Goal: Transaction & Acquisition: Purchase product/service

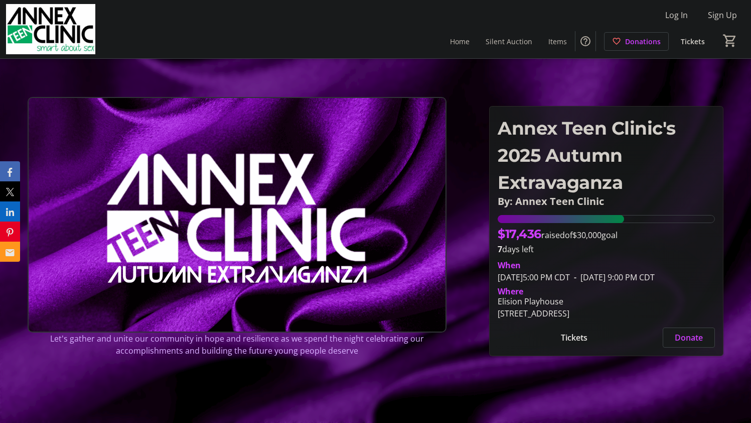
click at [558, 338] on span at bounding box center [574, 337] width 153 height 24
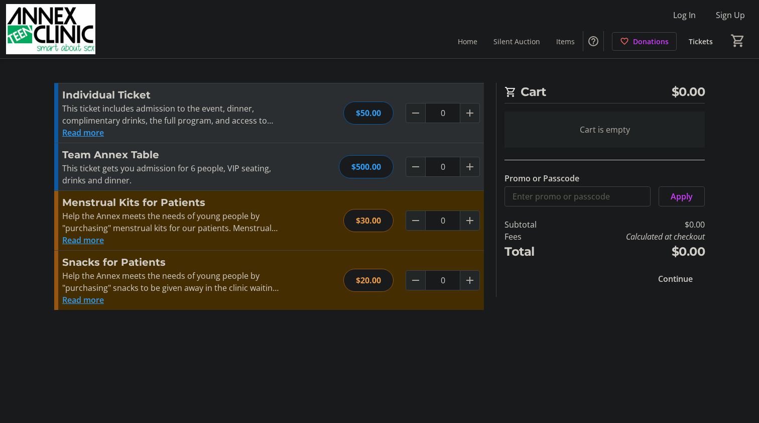
click at [371, 167] on div "$500.00" at bounding box center [366, 166] width 55 height 23
click at [472, 166] on mat-icon "Increment by one" at bounding box center [470, 167] width 12 height 12
type input "1"
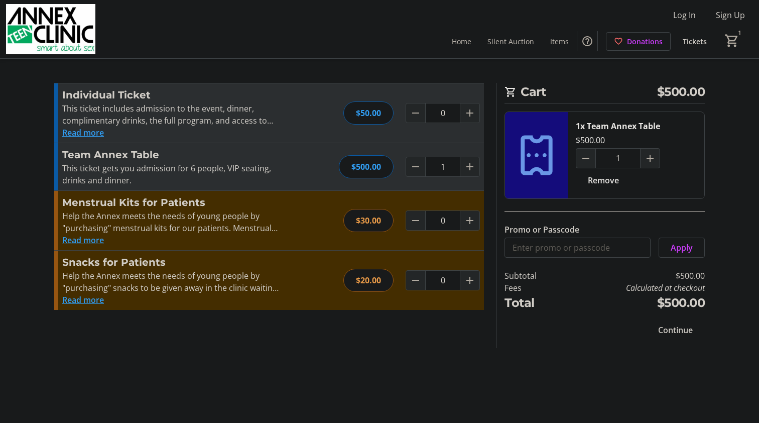
click at [475, 277] on mat-icon "Increment by one" at bounding box center [470, 280] width 12 height 12
type input "2"
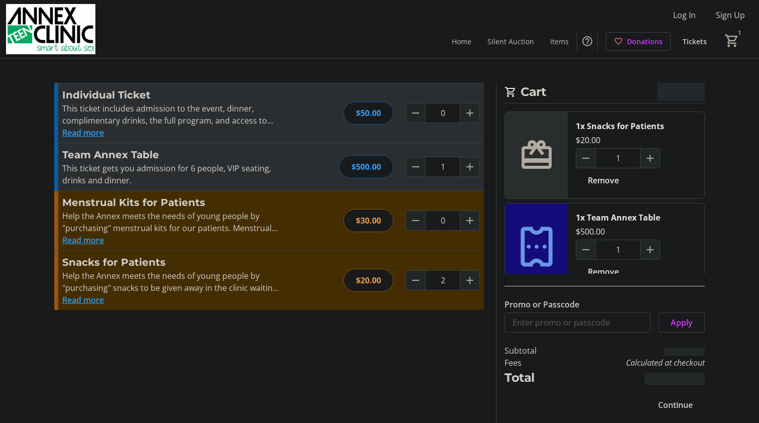
type input "2"
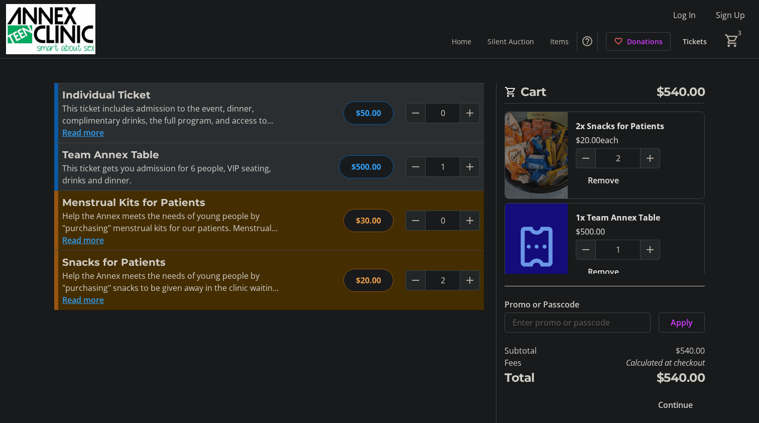
click at [471, 221] on mat-icon "Increment by one" at bounding box center [470, 220] width 12 height 12
type input "2"
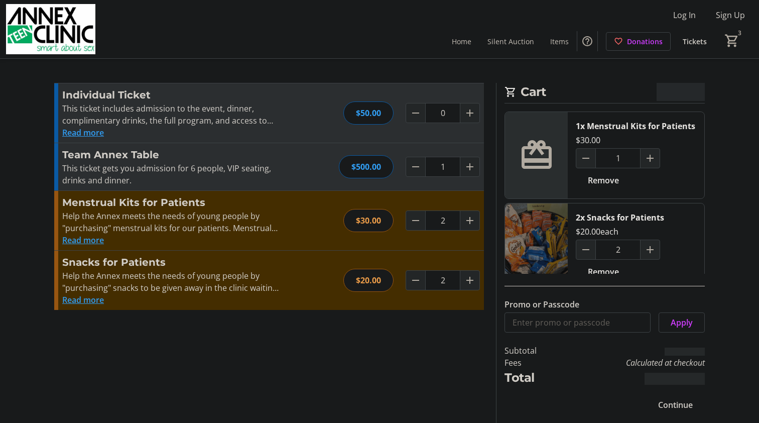
type input "2"
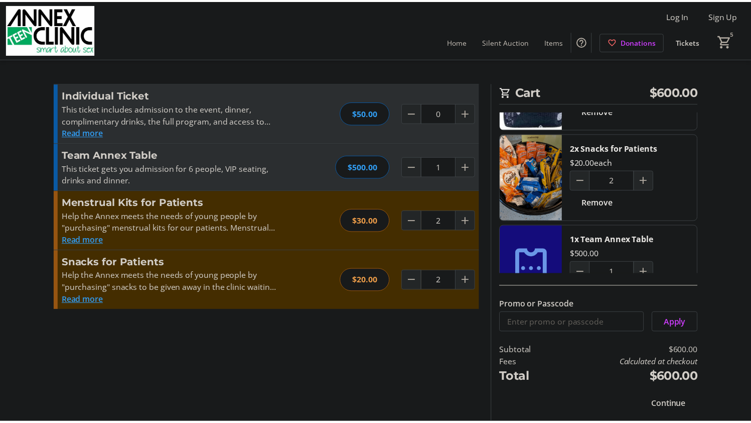
scroll to position [71, 0]
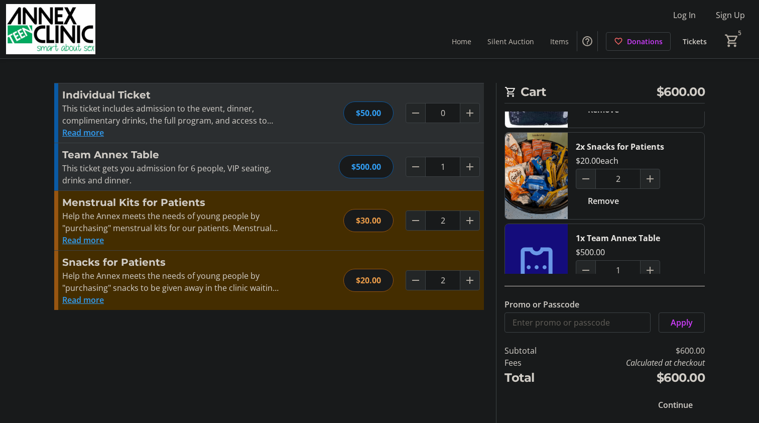
click at [675, 405] on span "Continue" at bounding box center [675, 404] width 35 height 12
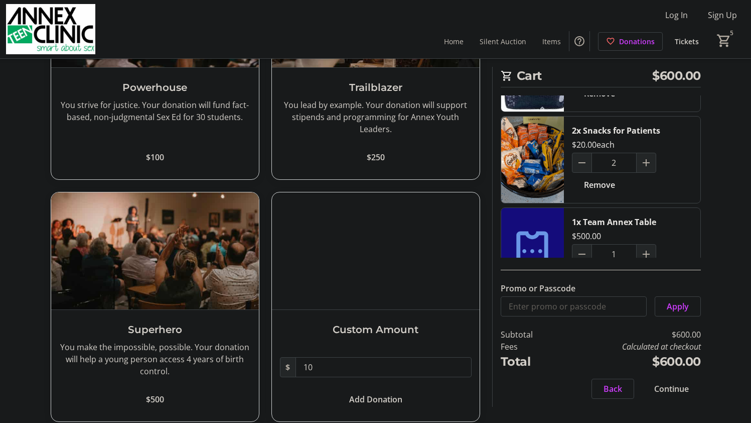
scroll to position [416, 0]
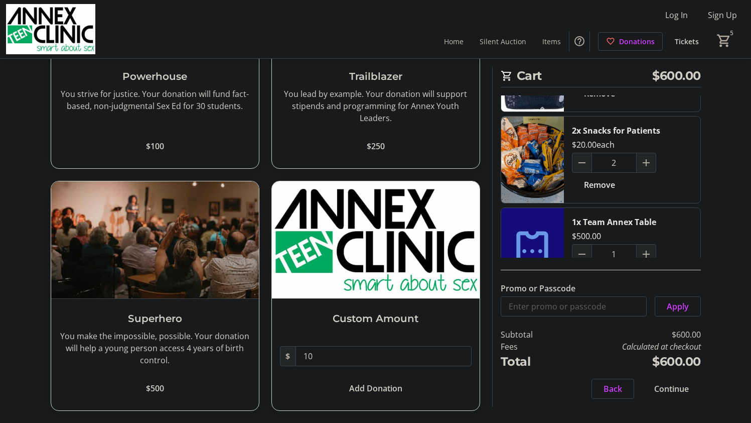
click at [684, 385] on span "Continue" at bounding box center [671, 388] width 35 height 12
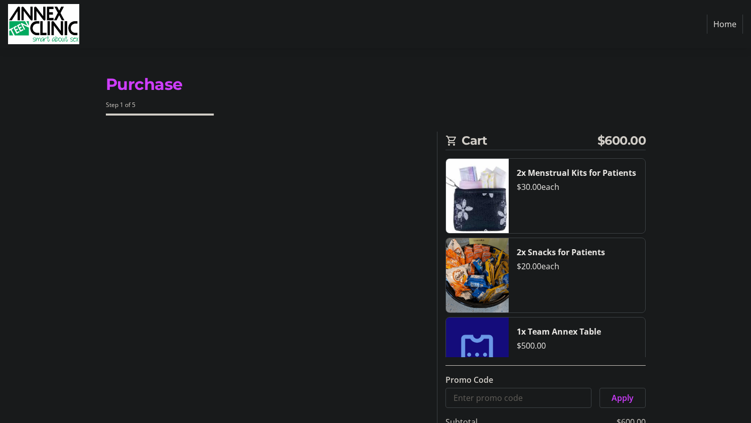
select select "US"
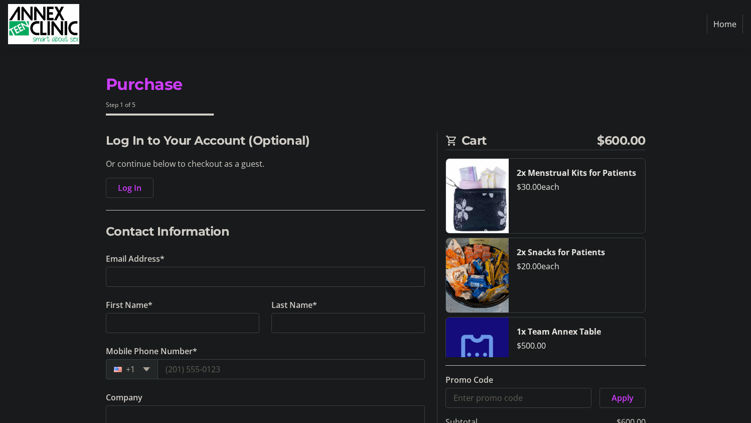
click at [127, 189] on span "Log In" at bounding box center [130, 188] width 24 height 12
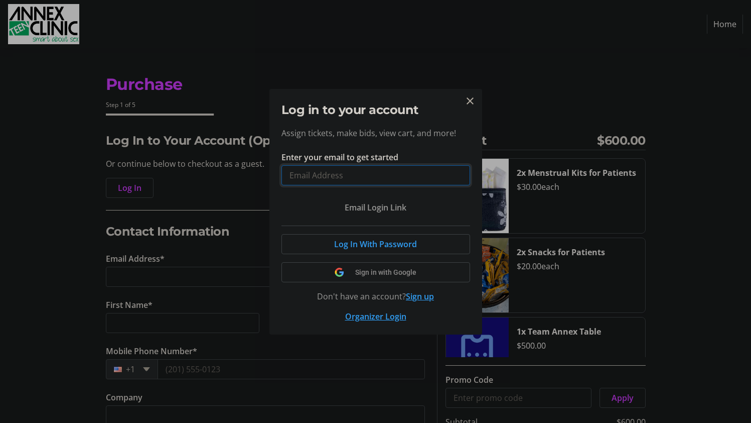
click at [336, 176] on input "Enter your email to get started" at bounding box center [376, 175] width 189 height 20
type input "[EMAIL_ADDRESS][DOMAIN_NAME]"
click at [379, 241] on span "Log In With Password" at bounding box center [375, 244] width 83 height 12
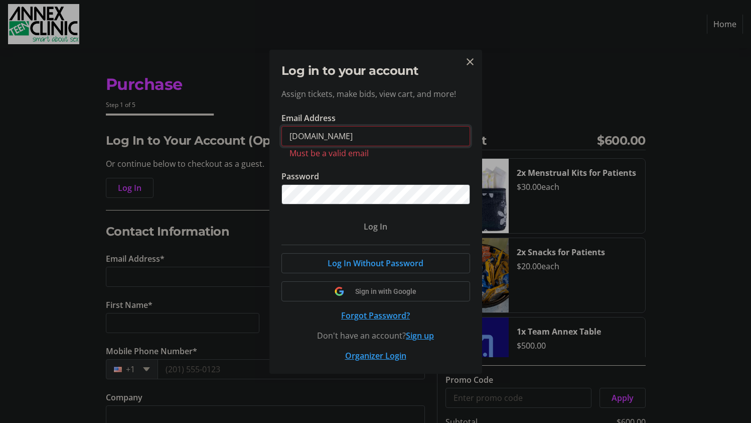
click at [358, 134] on input "chrissullivan55422gmil.com" at bounding box center [376, 136] width 189 height 20
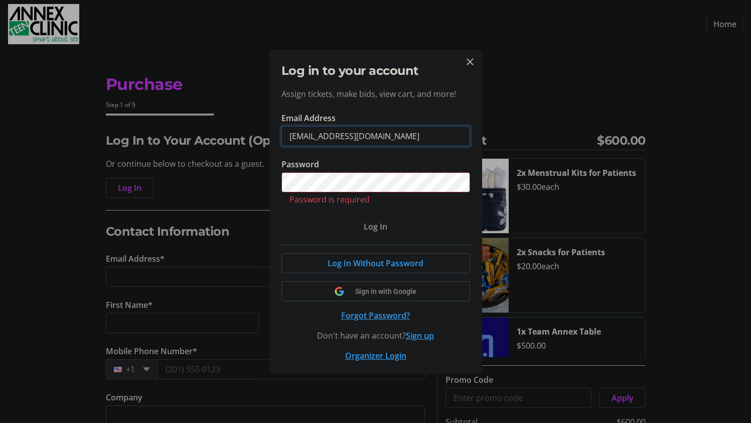
type input "chrissullivan55422@gmil.com"
click at [392, 313] on button "Forgot Password?" at bounding box center [376, 315] width 189 height 12
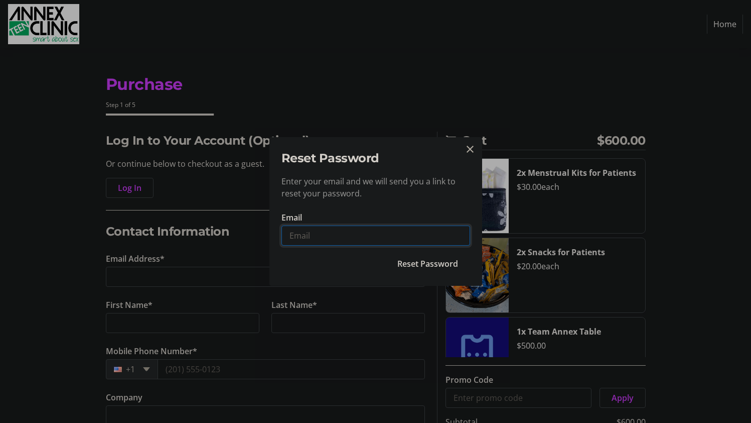
click at [333, 227] on input "Email" at bounding box center [376, 235] width 189 height 20
type input "[EMAIL_ADDRESS][DOMAIN_NAME]"
click at [420, 263] on span "Reset Password" at bounding box center [427, 263] width 61 height 12
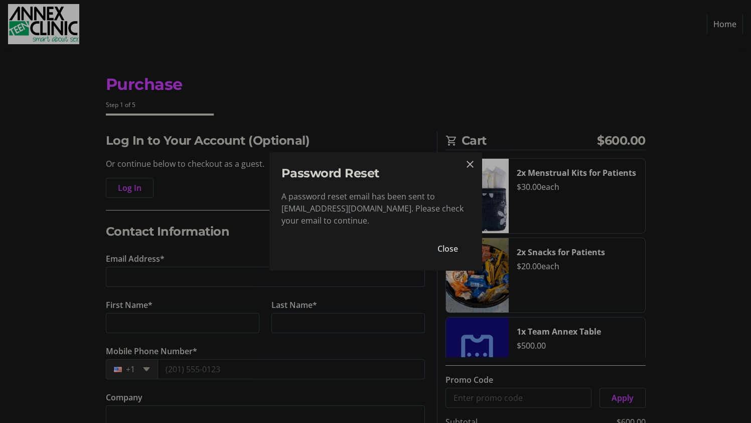
type input "[EMAIL_ADDRESS][DOMAIN_NAME]"
type input "[PERSON_NAME]"
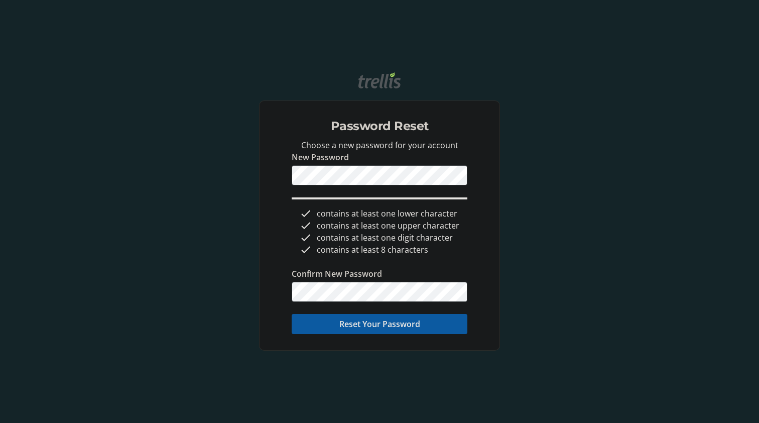
click at [378, 322] on span "Reset Your Password" at bounding box center [379, 324] width 81 height 12
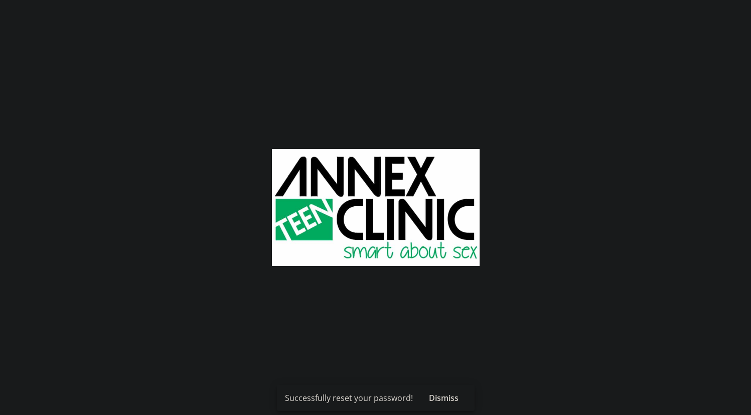
select select "US"
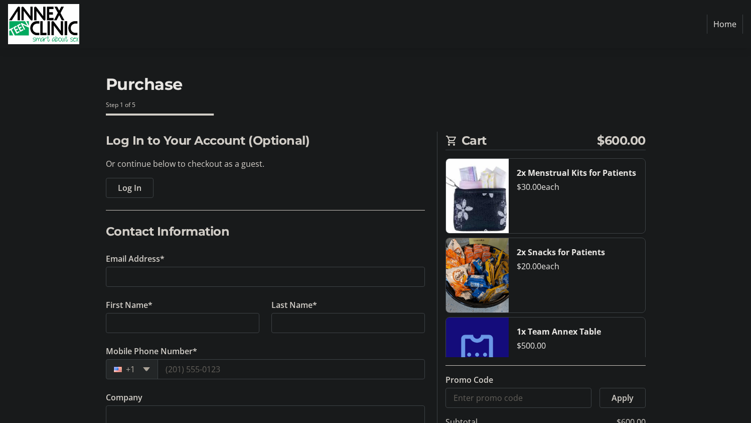
click at [127, 188] on span "Log In" at bounding box center [130, 188] width 24 height 12
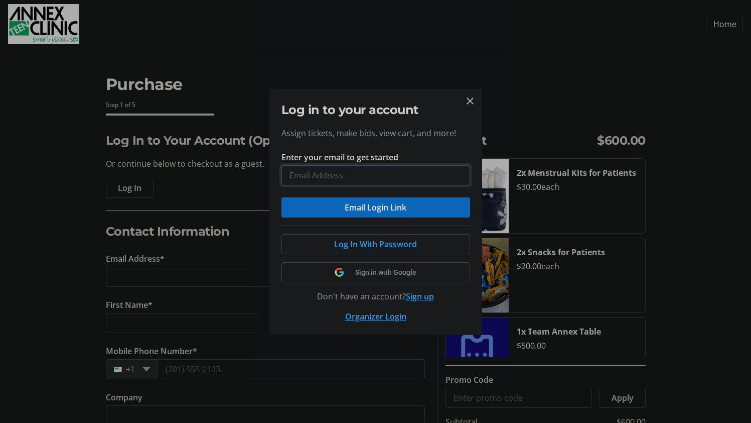
click at [305, 178] on input "Enter your email to get started" at bounding box center [376, 175] width 189 height 20
type input "[EMAIL_ADDRESS][DOMAIN_NAME]"
click at [382, 241] on span "Log In With Password" at bounding box center [375, 244] width 83 height 12
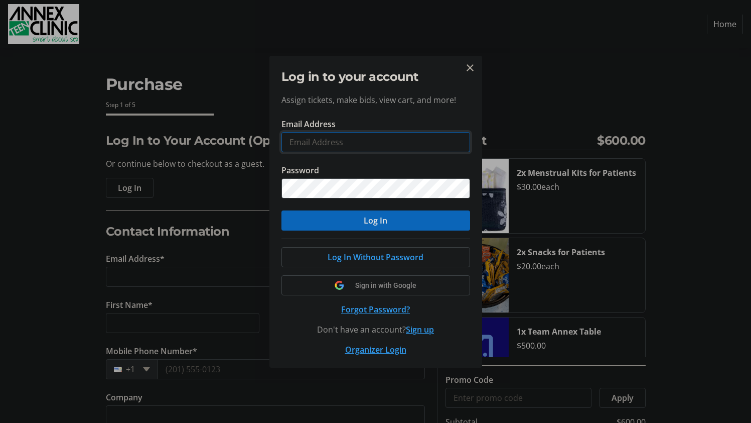
type input "[EMAIL_ADDRESS][DOMAIN_NAME]"
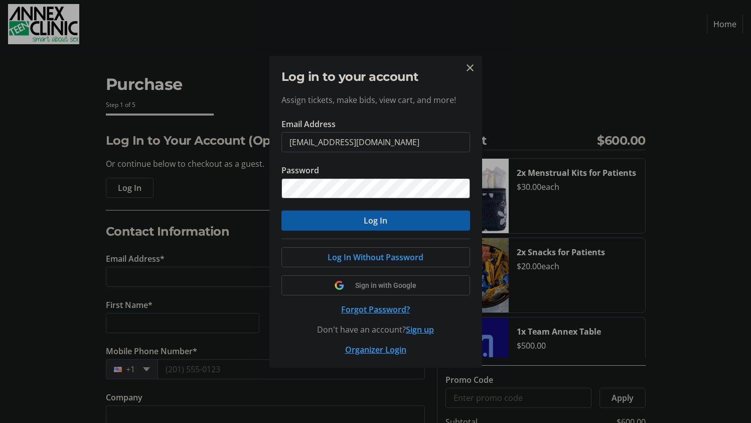
click at [370, 222] on span "Log In" at bounding box center [376, 220] width 24 height 12
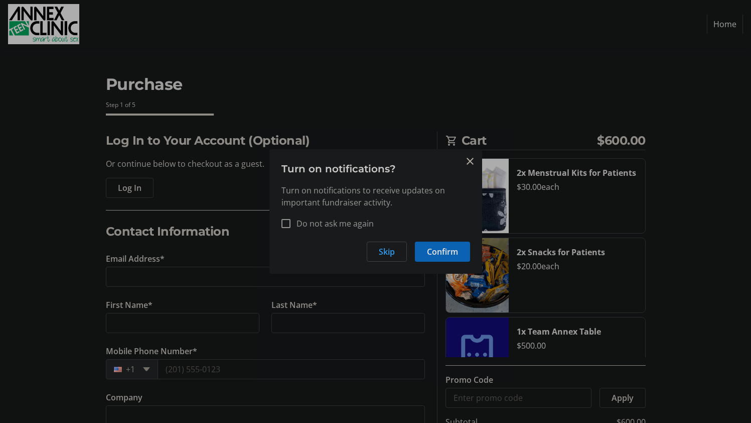
type input "[EMAIL_ADDRESS][DOMAIN_NAME]"
type input "[PERSON_NAME]"
radio input "true"
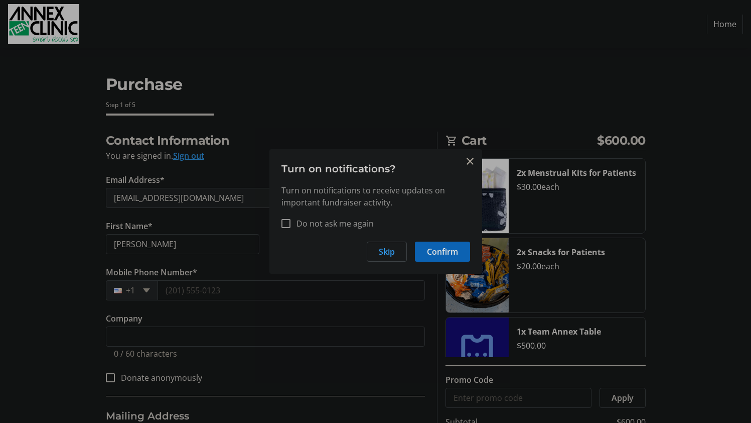
click at [448, 250] on span "Confirm" at bounding box center [442, 251] width 31 height 12
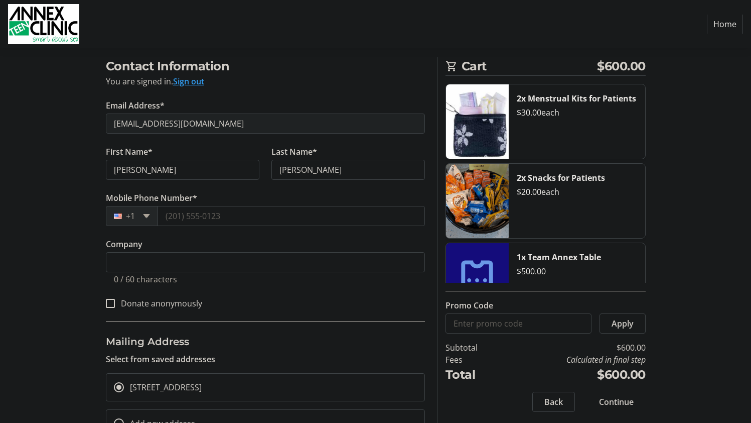
scroll to position [113, 0]
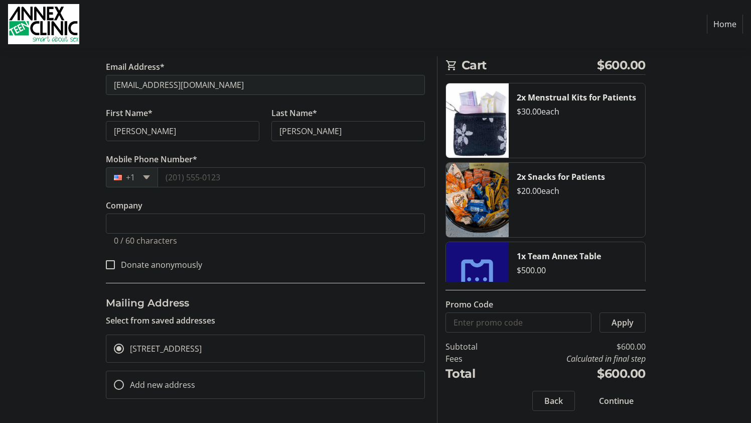
click at [118, 382] on input "Add new address" at bounding box center [119, 384] width 10 height 10
radio input "true"
select select
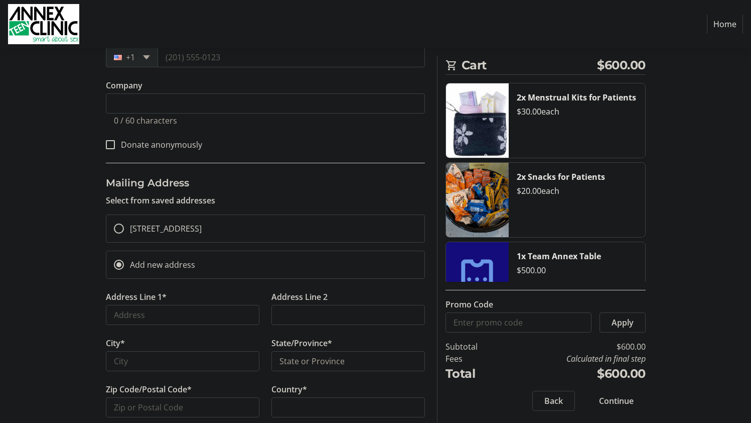
scroll to position [251, 0]
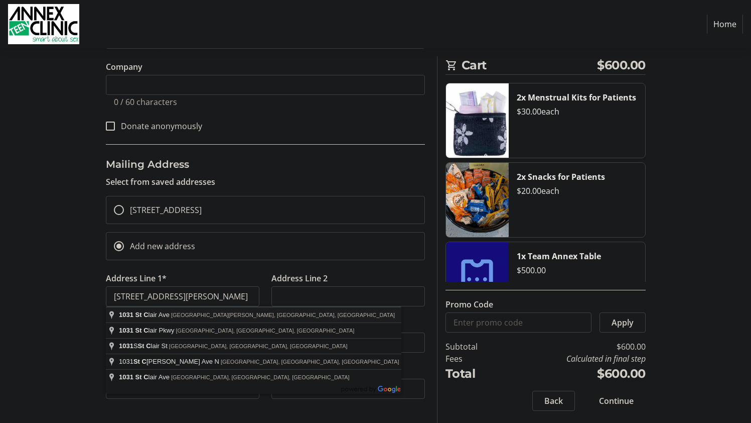
type input "[STREET_ADDRESS]"
type input "Saint [PERSON_NAME]"
select select
type input "55105"
select select "US"
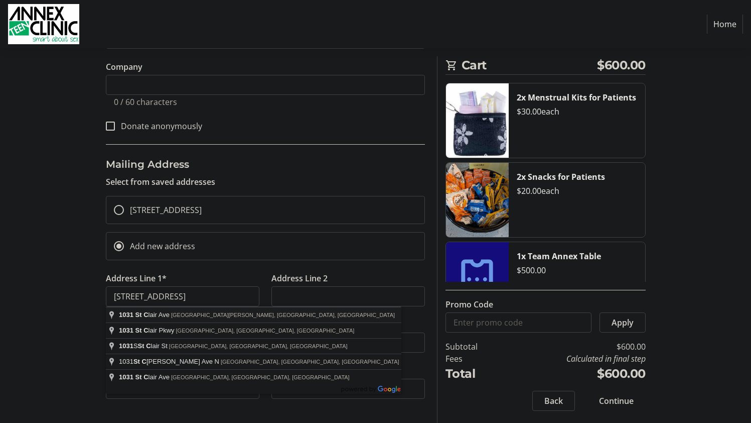
select select "MN"
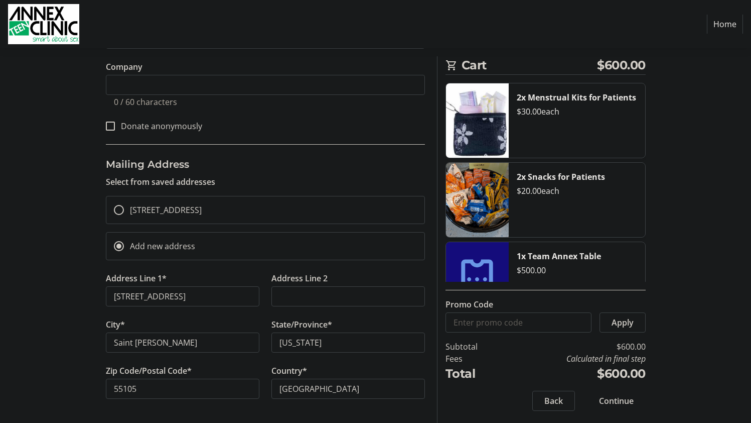
scroll to position [35, 0]
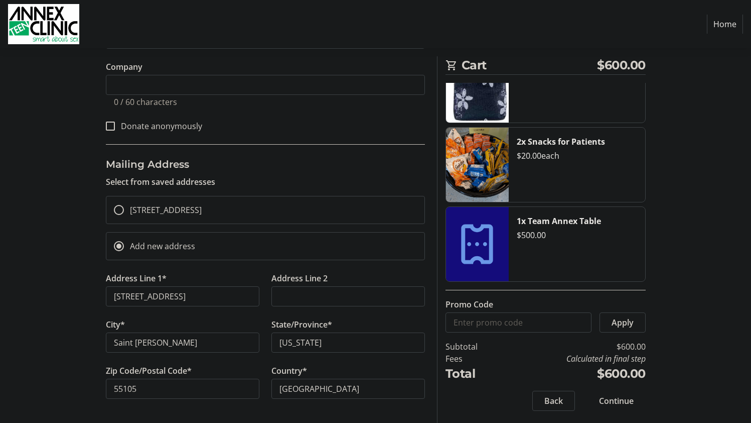
click at [612, 398] on span "Continue" at bounding box center [616, 400] width 35 height 12
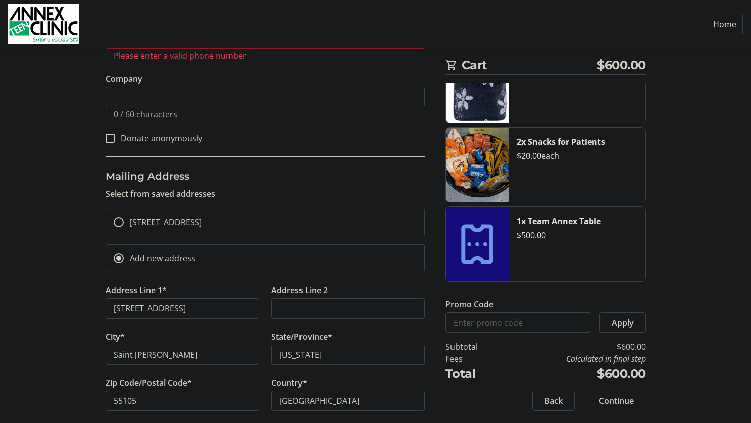
scroll to position [202, 0]
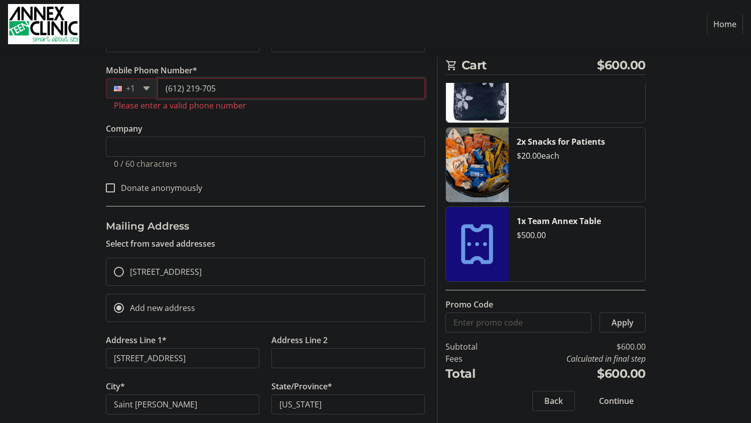
type input "[PHONE_NUMBER]"
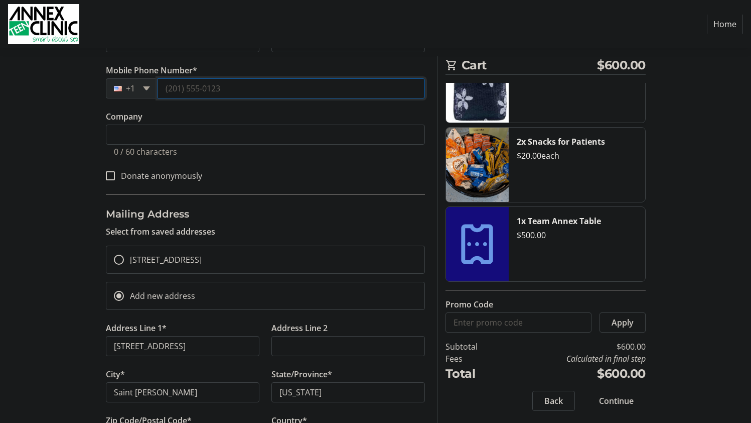
type input "[PHONE_NUMBER]"
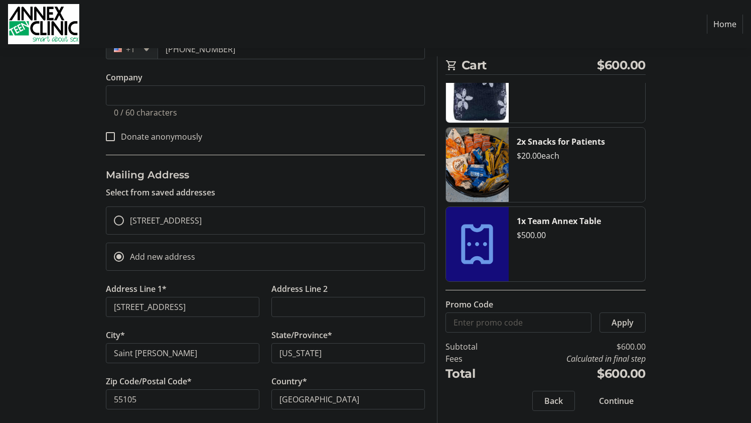
scroll to position [251, 0]
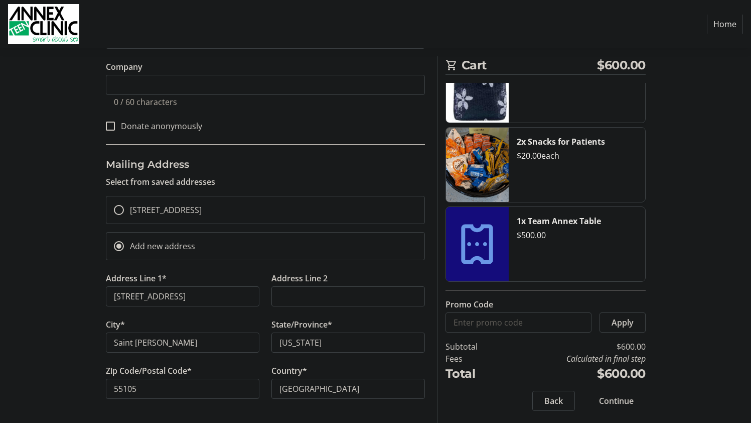
click at [612, 400] on span "Continue" at bounding box center [616, 400] width 35 height 12
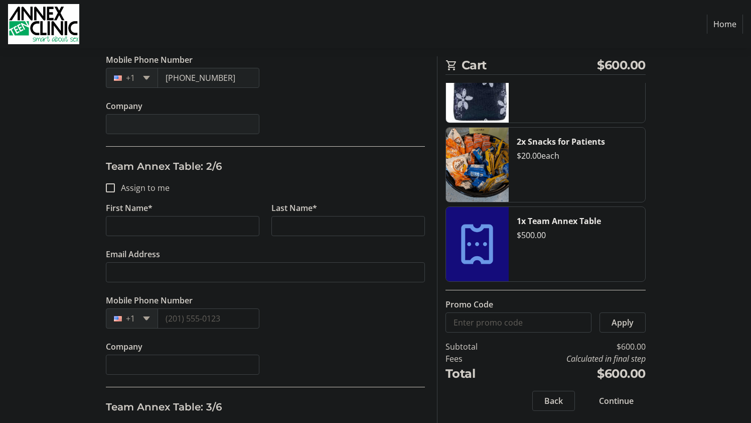
scroll to position [352, 0]
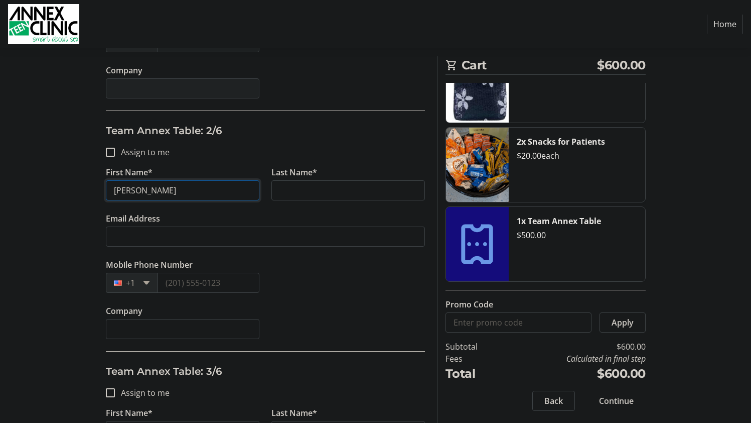
type input "[PERSON_NAME]"
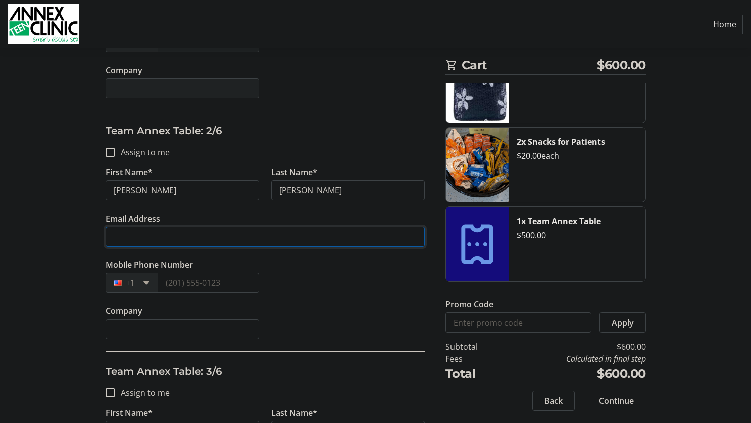
type input "[EMAIL_ADDRESS][DOMAIN_NAME]"
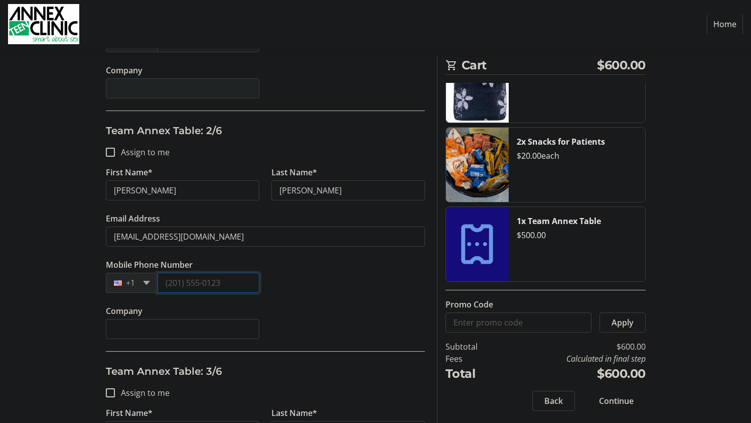
type input "[PHONE_NUMBER]"
type input "[PERSON_NAME]"
type input "[EMAIL_ADDRESS][DOMAIN_NAME]"
type input "[PHONE_NUMBER]"
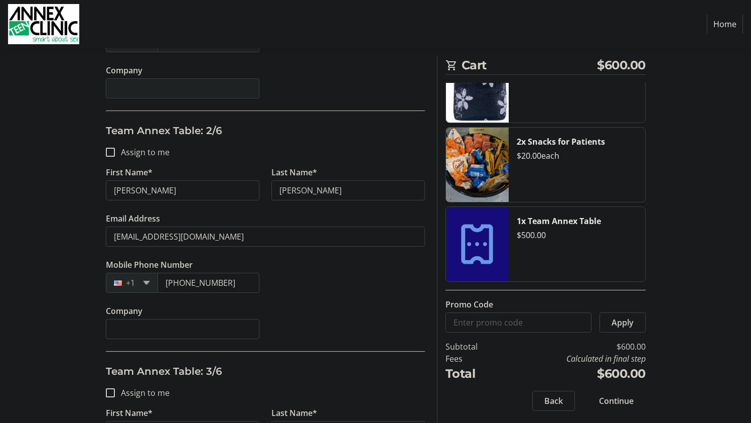
type input "[PERSON_NAME]"
type input "[EMAIL_ADDRESS][DOMAIN_NAME]"
type input "[PHONE_NUMBER]"
type input "[PERSON_NAME]"
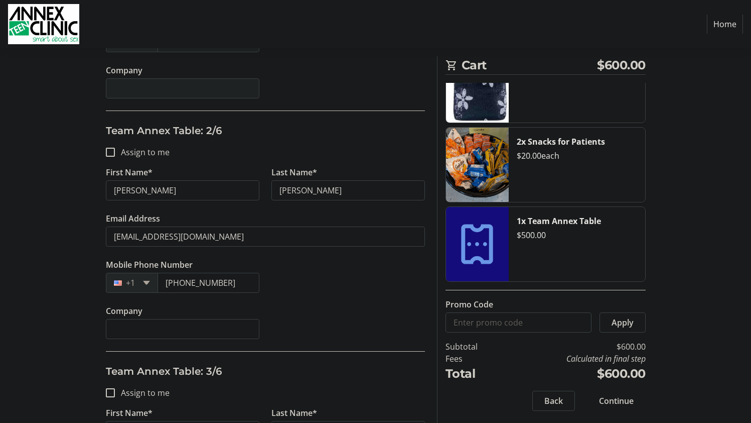
type input "[PERSON_NAME]"
type input "[EMAIL_ADDRESS][DOMAIN_NAME]"
type input "[PHONE_NUMBER]"
type input "[PERSON_NAME]"
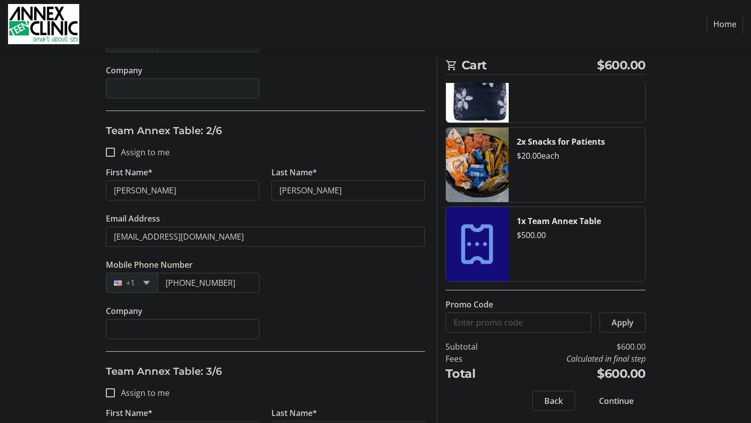
type input "[EMAIL_ADDRESS][DOMAIN_NAME]"
type input "[PHONE_NUMBER]"
type input "[PERSON_NAME]"
drag, startPoint x: 215, startPoint y: 236, endPoint x: 96, endPoint y: 231, distance: 118.5
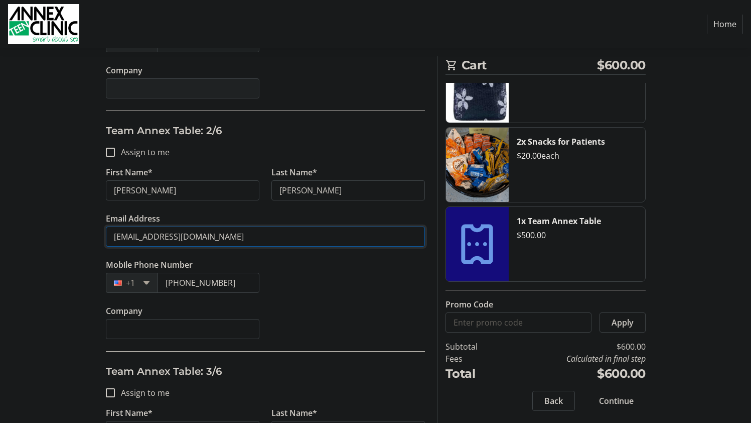
type input "[PERSON_NAME][EMAIL_ADDRESS][PERSON_NAME][DOMAIN_NAME]"
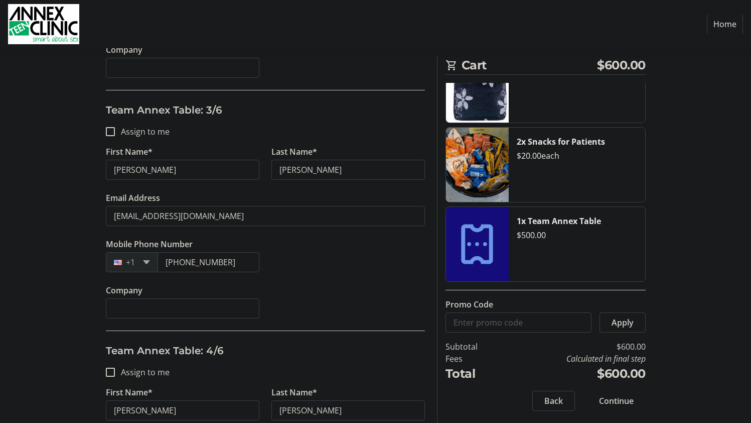
scroll to position [615, 0]
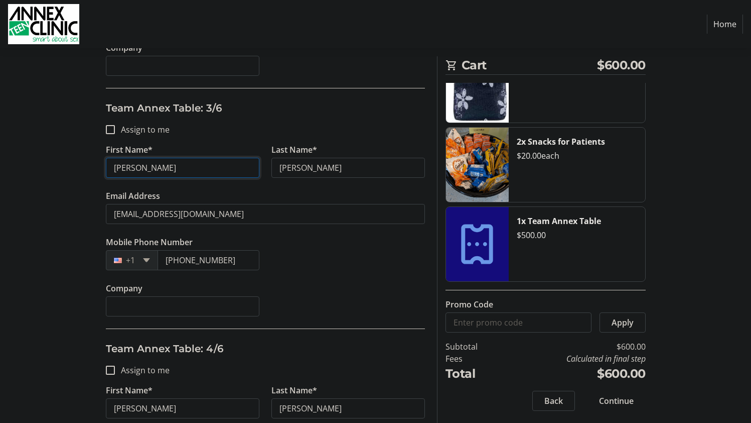
drag, startPoint x: 167, startPoint y: 167, endPoint x: 95, endPoint y: 162, distance: 71.9
click at [95, 162] on div "Assign Tickets Enter details for each attendee so that they receive their ticke…" at bounding box center [376, 283] width 662 height 1533
type input "[PERSON_NAME]"
drag, startPoint x: 333, startPoint y: 169, endPoint x: 269, endPoint y: 164, distance: 63.9
click at [269, 164] on tr-form-field "Last Name* [PERSON_NAME]" at bounding box center [348, 167] width 166 height 46
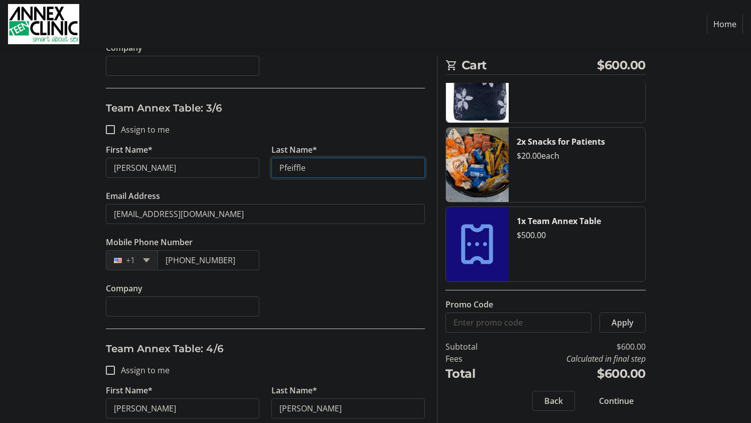
type input "Pfeiffle"
drag, startPoint x: 228, startPoint y: 262, endPoint x: 157, endPoint y: 259, distance: 70.8
click at [158, 259] on input "[PHONE_NUMBER]" at bounding box center [209, 260] width 102 height 20
type input "[PHONE_NUMBER]"
drag, startPoint x: 227, startPoint y: 214, endPoint x: 98, endPoint y: 218, distance: 129.0
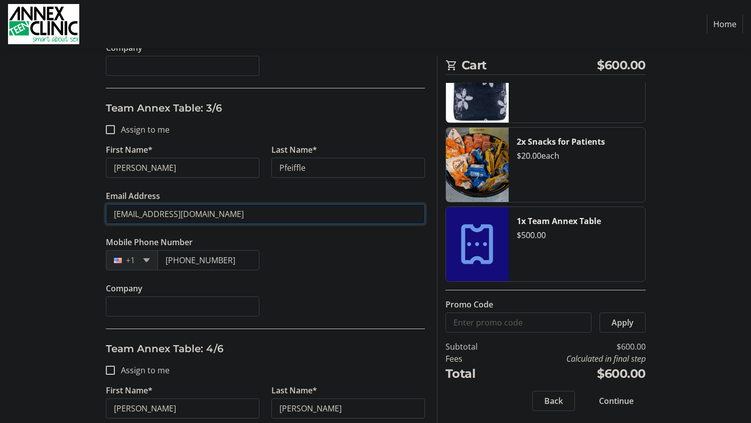
click at [98, 218] on div "Assign Tickets Enter details for each attendee so that they receive their ticke…" at bounding box center [376, 283] width 662 height 1533
click at [195, 215] on input "[EMAIL_ADDRESS][DOMAIN_NAME]" at bounding box center [265, 214] width 319 height 20
drag, startPoint x: 195, startPoint y: 215, endPoint x: 97, endPoint y: 212, distance: 97.4
click at [97, 212] on div "Assign Tickets Enter details for each attendee so that they receive their ticke…" at bounding box center [376, 283] width 662 height 1533
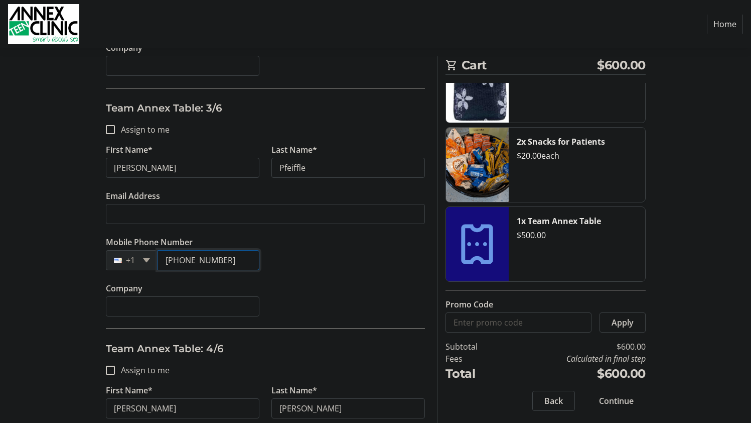
click at [254, 260] on input "[PHONE_NUMBER]" at bounding box center [209, 260] width 102 height 20
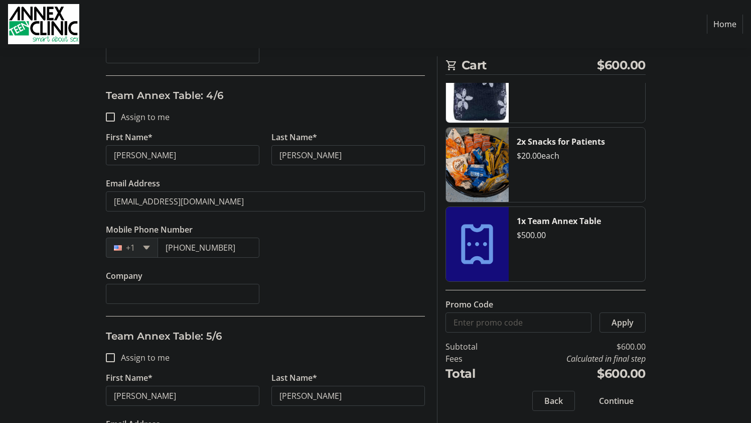
scroll to position [870, 0]
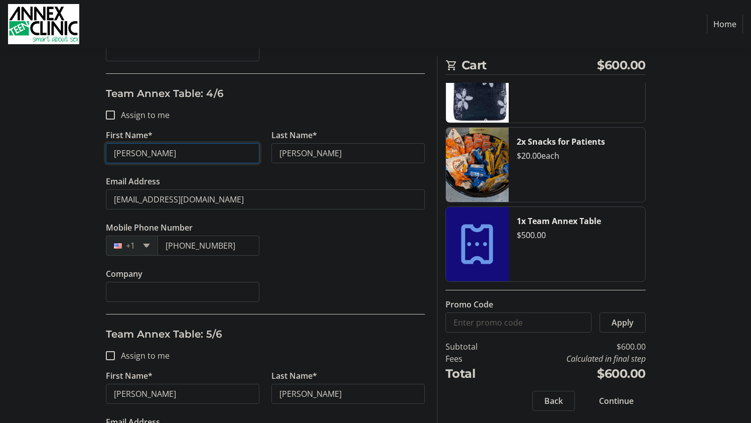
drag, startPoint x: 171, startPoint y: 147, endPoint x: 109, endPoint y: 144, distance: 62.3
type input "E"
type input "[PERSON_NAME]"
type input "S"
type input "[PERSON_NAME]"
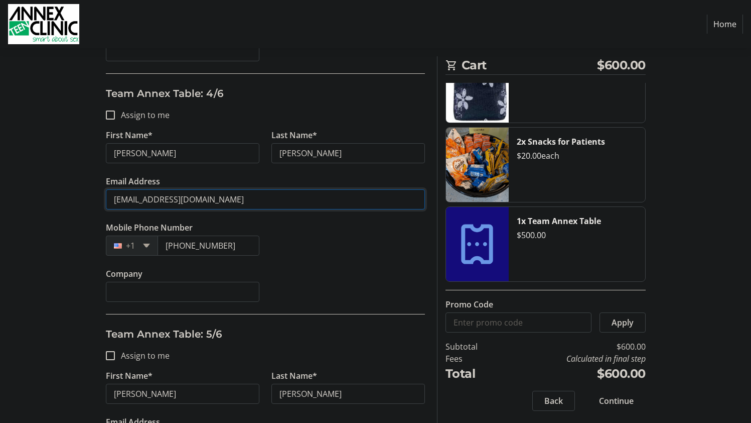
drag, startPoint x: 196, startPoint y: 200, endPoint x: 103, endPoint y: 199, distance: 92.8
type input "[PERSON_NAME][EMAIL_ADDRESS][PERSON_NAME][DOMAIN_NAME]"
drag, startPoint x: 241, startPoint y: 249, endPoint x: 153, endPoint y: 246, distance: 88.9
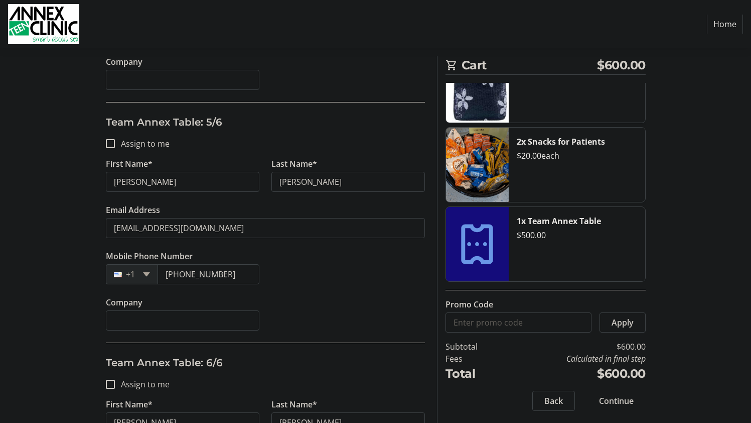
scroll to position [1083, 0]
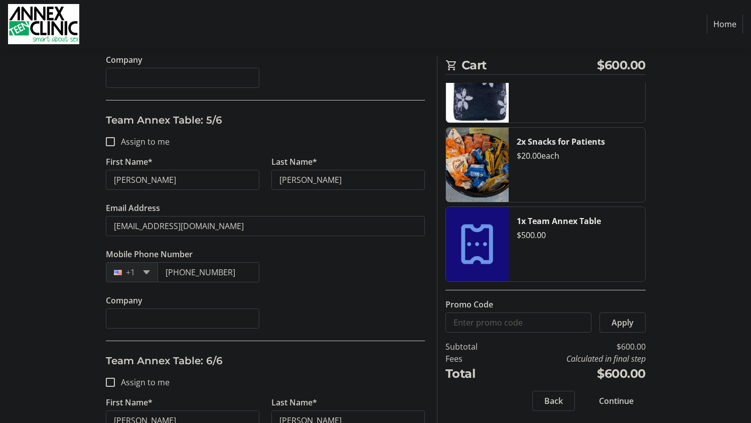
type input "[PHONE_NUMBER]"
drag, startPoint x: 152, startPoint y: 178, endPoint x: 75, endPoint y: 173, distance: 76.4
click at [126, 180] on input "[PERSON_NAME]" at bounding box center [183, 180] width 154 height 20
type input "[PERSON_NAME]"
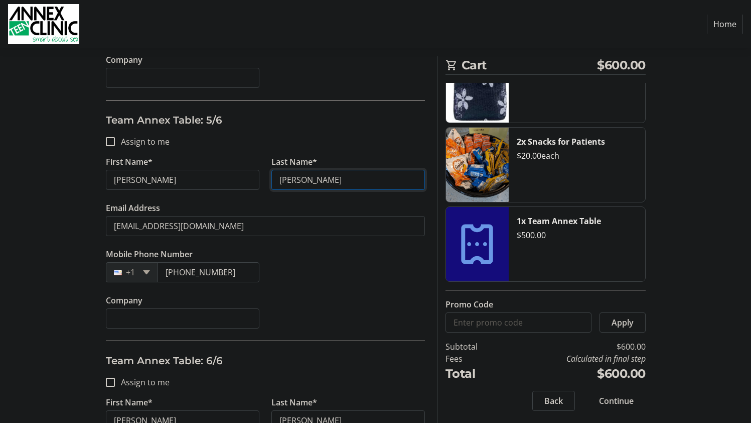
drag, startPoint x: 334, startPoint y: 178, endPoint x: 274, endPoint y: 177, distance: 60.2
click at [274, 177] on input "[PERSON_NAME]" at bounding box center [348, 180] width 154 height 20
type input "[PERSON_NAME]"
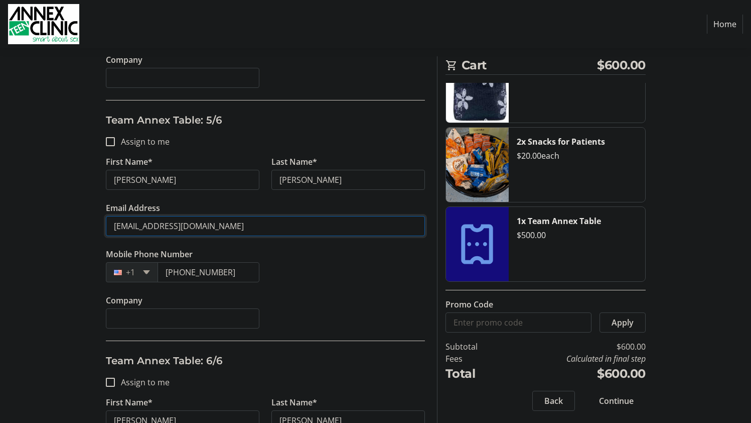
drag, startPoint x: 195, startPoint y: 223, endPoint x: 99, endPoint y: 213, distance: 95.9
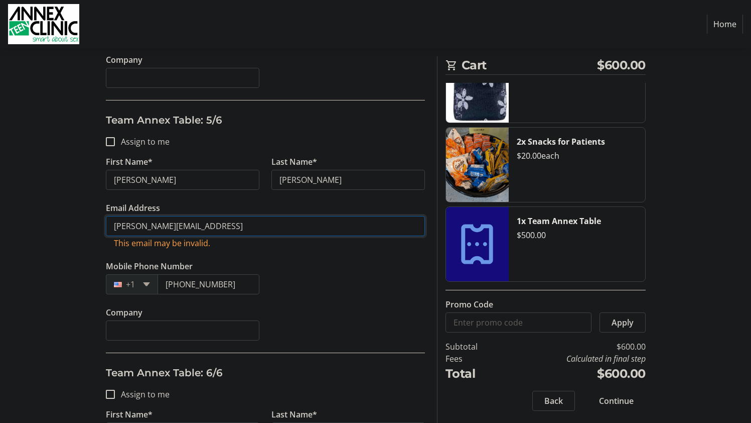
type input "[PERSON_NAME][EMAIL_ADDRESS]"
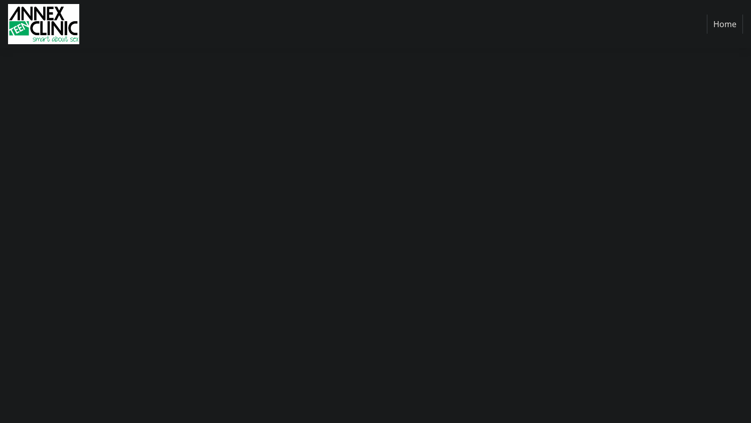
scroll to position [0, 0]
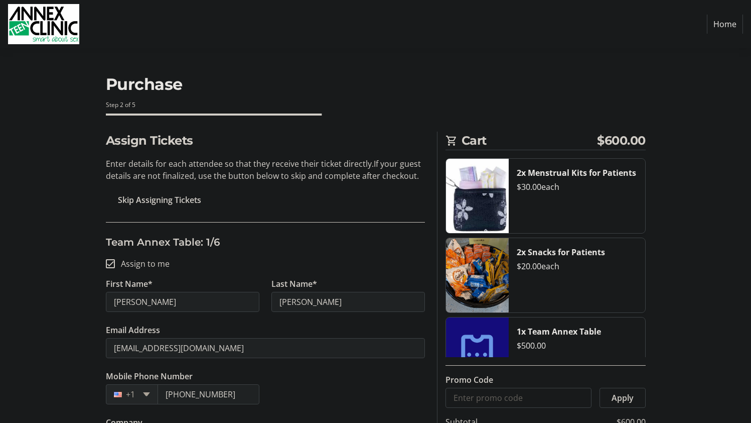
type input "[PERSON_NAME][EMAIL_ADDRESS][PERSON_NAME][DOMAIN_NAME]"
type input "[PERSON_NAME][EMAIL_ADDRESS][DOMAIN_NAME]"
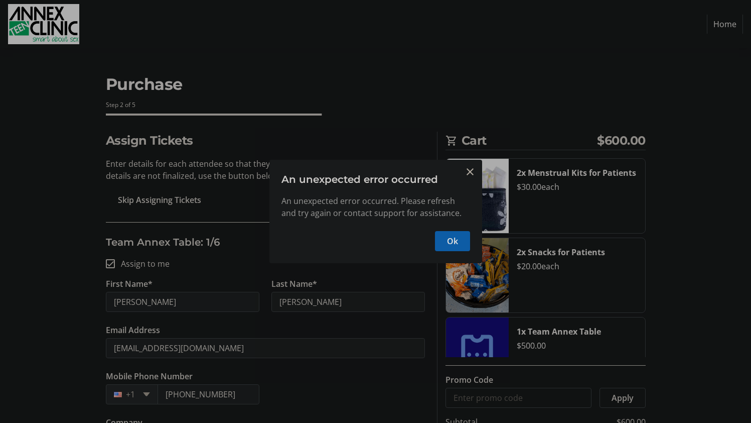
click at [448, 242] on span "Ok" at bounding box center [452, 241] width 11 height 12
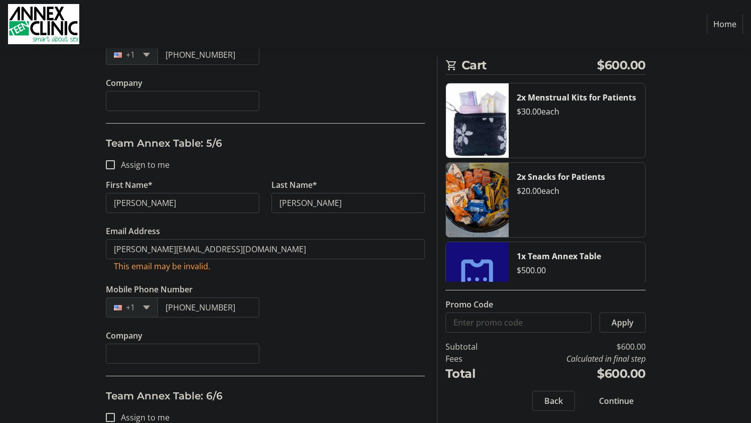
scroll to position [1101, 0]
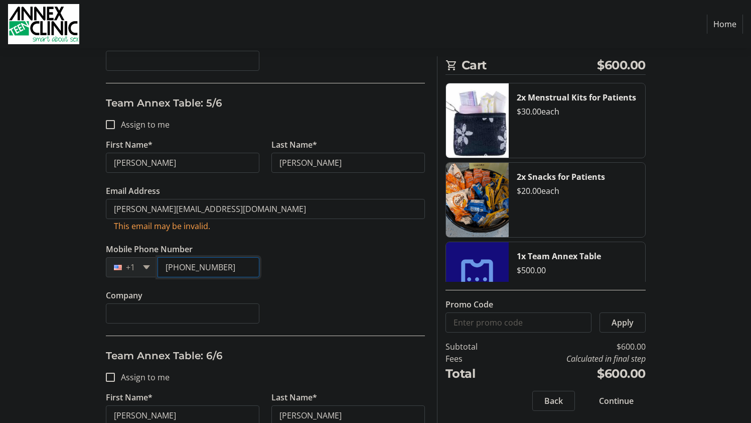
drag, startPoint x: 253, startPoint y: 270, endPoint x: 126, endPoint y: 257, distance: 127.7
click at [126, 257] on div "[PHONE_NUMBER]" at bounding box center [183, 267] width 154 height 20
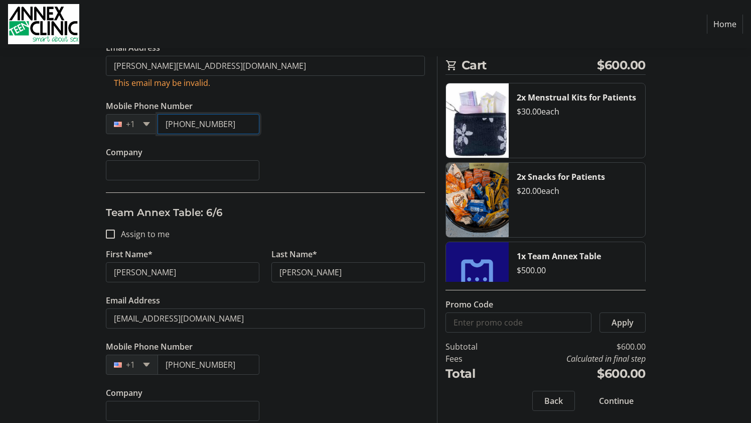
scroll to position [1254, 0]
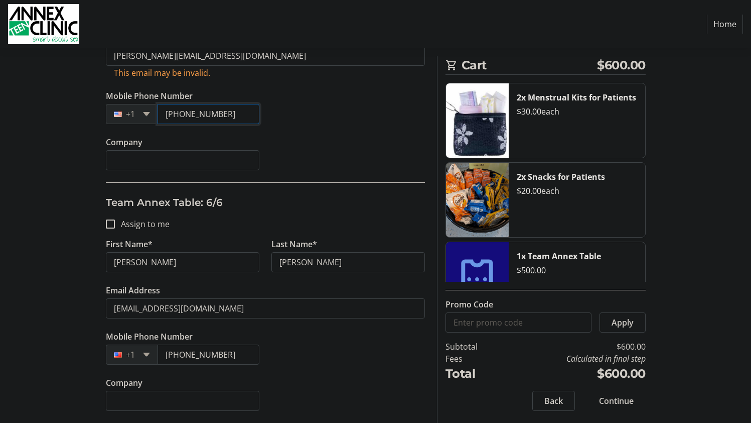
type input "[PHONE_NUMBER]"
drag, startPoint x: 150, startPoint y: 264, endPoint x: 87, endPoint y: 267, distance: 62.8
click at [110, 224] on input "Assign to me" at bounding box center [110, 223] width 9 height 9
checkbox input "true"
type input "[PERSON_NAME]"
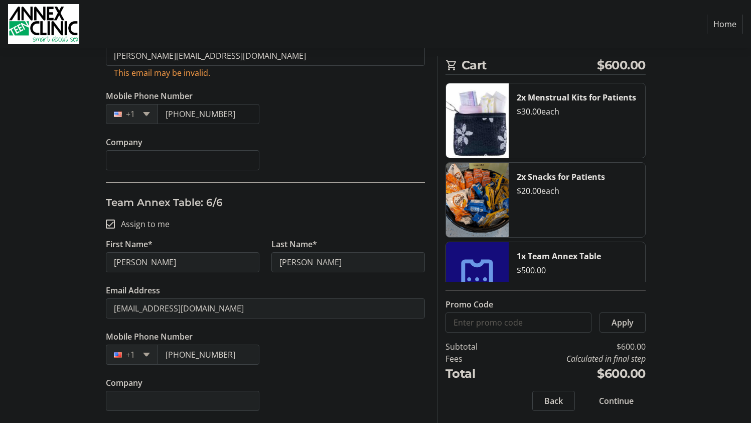
type input "[PERSON_NAME]"
type input "[PHONE_NUMBER]"
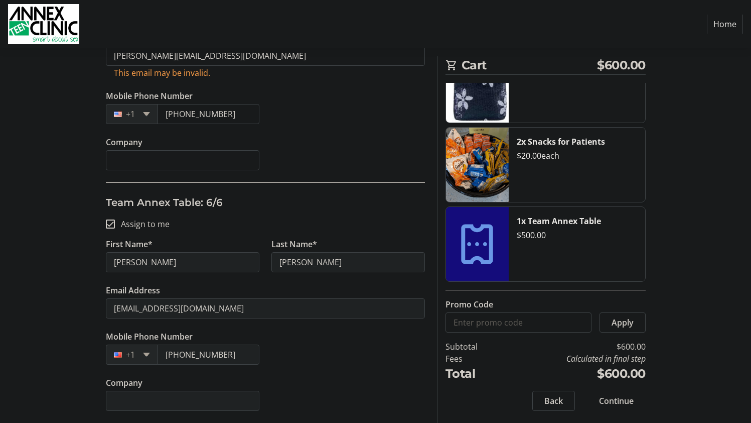
click at [622, 399] on span "Continue" at bounding box center [616, 400] width 35 height 12
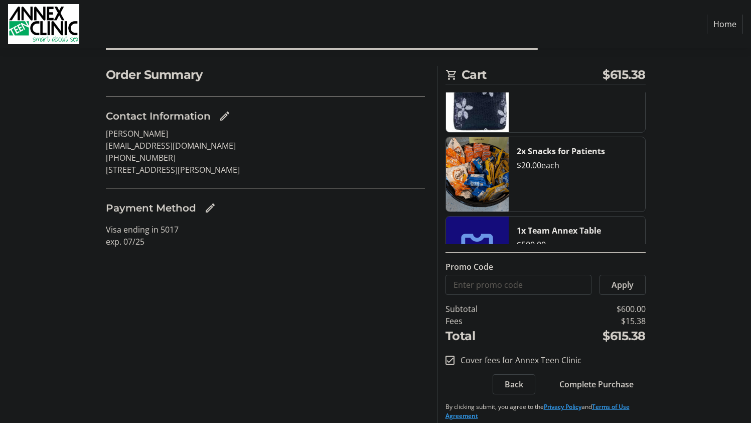
scroll to position [75, 0]
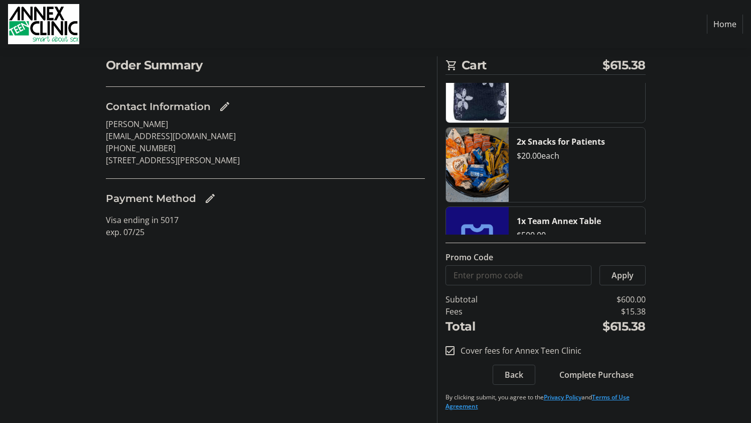
click at [616, 372] on span "Complete Purchase" at bounding box center [597, 374] width 74 height 12
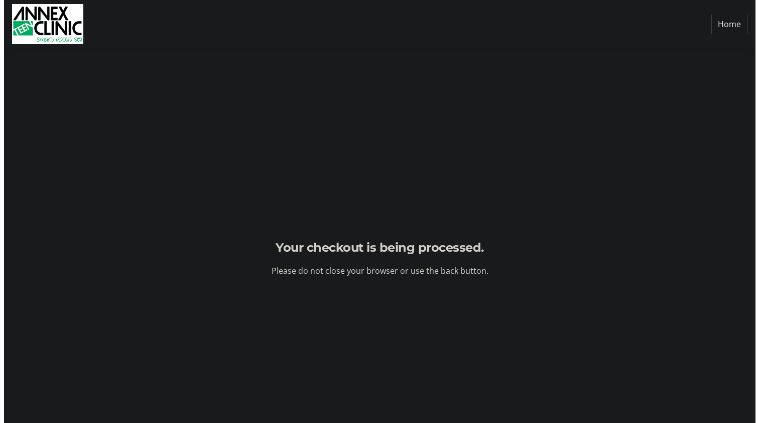
scroll to position [0, 0]
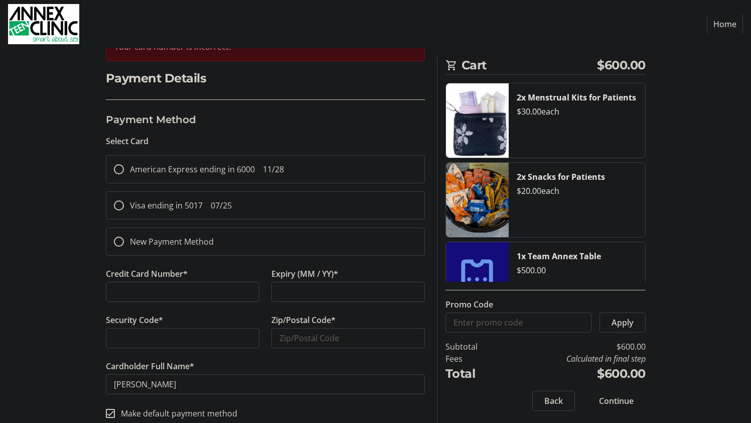
scroll to position [123, 0]
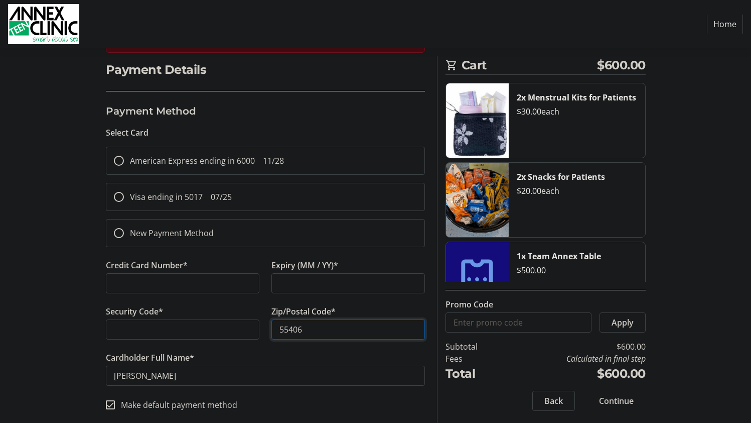
type input "55406"
click at [132, 376] on input "[PERSON_NAME]" at bounding box center [265, 375] width 319 height 20
type input "[PERSON_NAME]"
click at [608, 398] on span "Continue" at bounding box center [616, 400] width 35 height 12
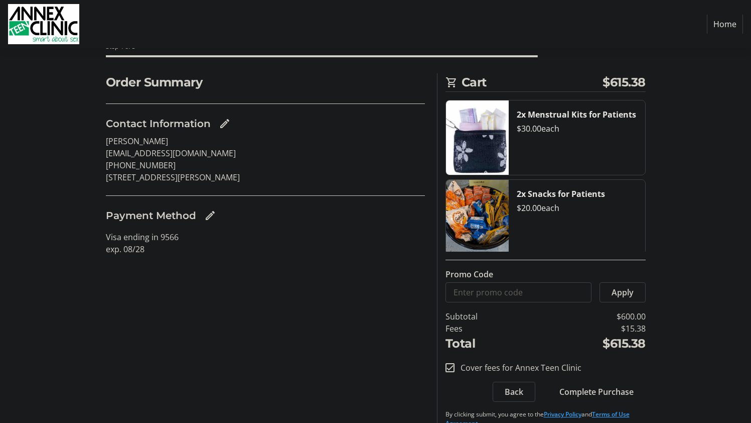
scroll to position [75, 0]
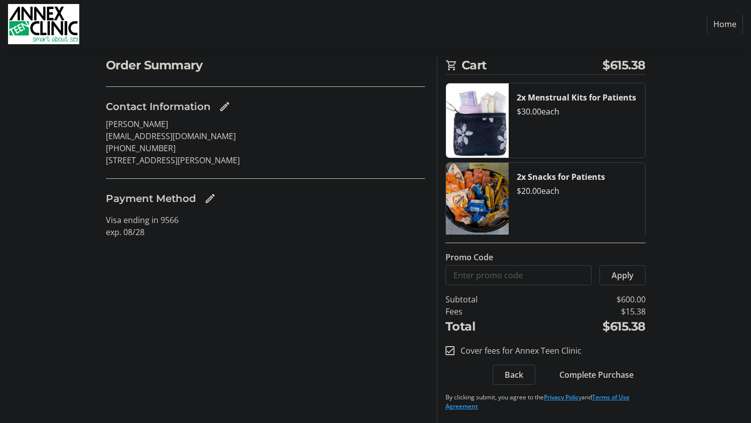
click at [625, 374] on span "Complete Purchase" at bounding box center [597, 374] width 74 height 12
